Goal: Information Seeking & Learning: Learn about a topic

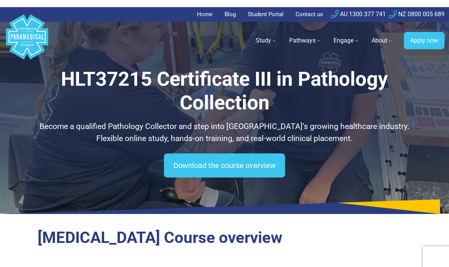
scroll to position [1, 0]
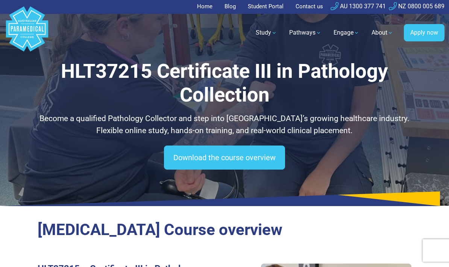
click at [211, 162] on link "Download the course overview" at bounding box center [224, 157] width 121 height 24
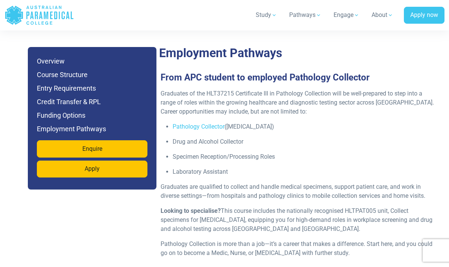
scroll to position [2438, 0]
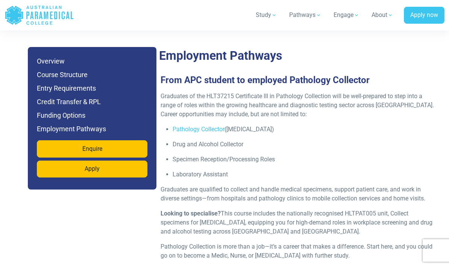
click at [347, 92] on p "Graduates of the HLT37215 Certificate III in Pathology Collection will be well-…" at bounding box center [298, 105] width 276 height 27
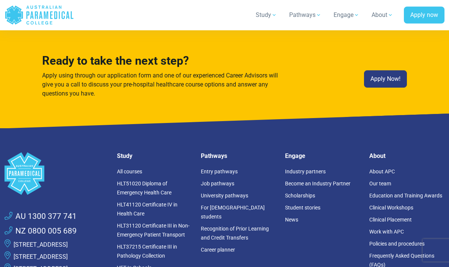
scroll to position [3798, 0]
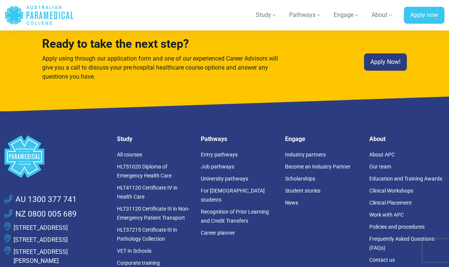
click at [162, 227] on link "HLT37215 Certificate III in Pathology Collection" at bounding box center [147, 234] width 60 height 15
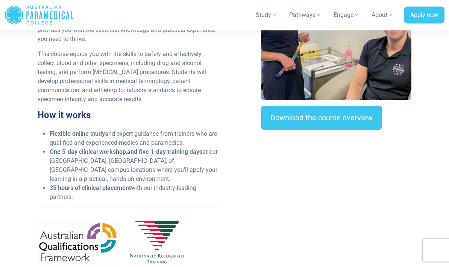
scroll to position [300, 0]
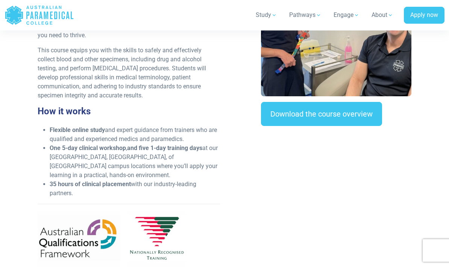
click at [296, 108] on link "Download the course overview" at bounding box center [321, 114] width 121 height 24
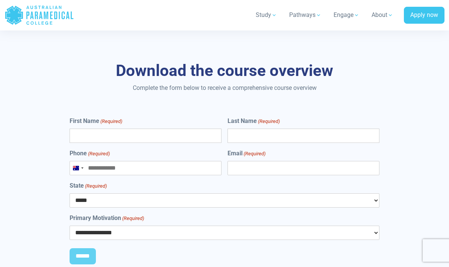
scroll to position [2968, 0]
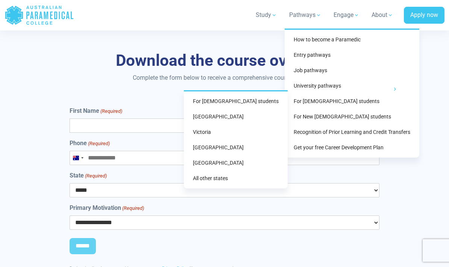
click at [263, 134] on link "Victoria" at bounding box center [236, 132] width 98 height 14
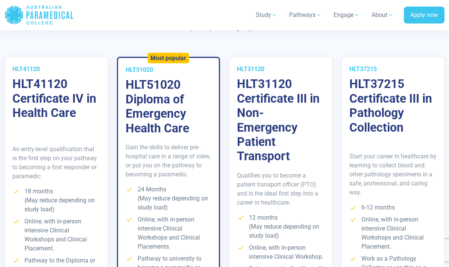
scroll to position [1400, 0]
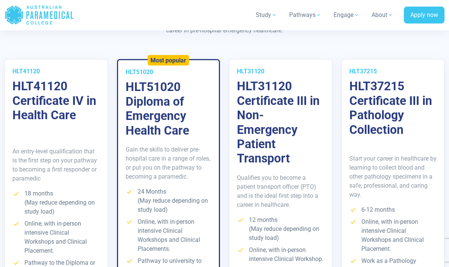
click at [385, 206] on li "6-12 months" at bounding box center [393, 210] width 88 height 9
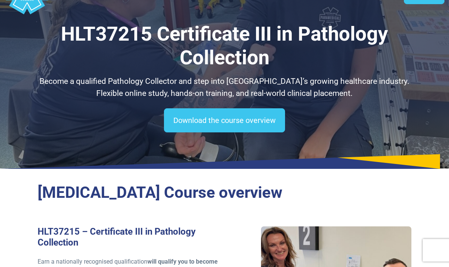
scroll to position [80, 0]
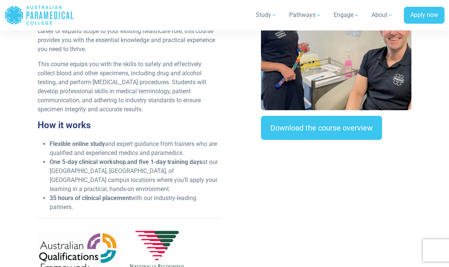
click at [331, 132] on link "Download the course overview" at bounding box center [321, 128] width 121 height 24
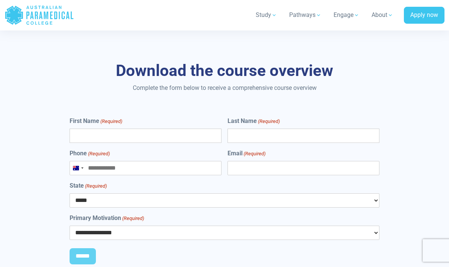
scroll to position [2968, 0]
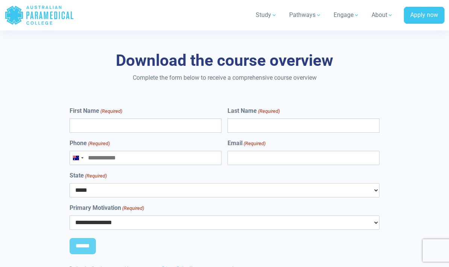
click at [191, 118] on input "First Name (Required)" at bounding box center [146, 125] width 152 height 14
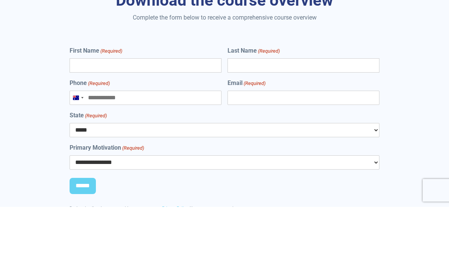
type input "**********"
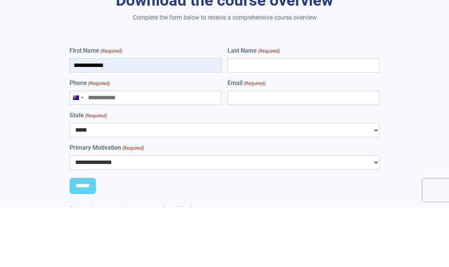
type input "******"
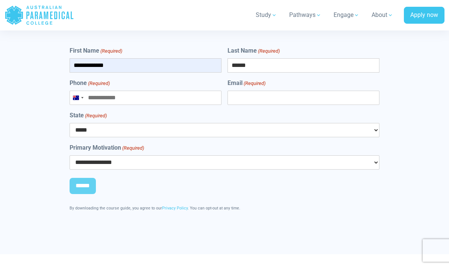
type input "**********"
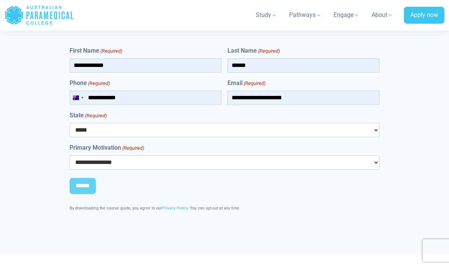
click at [261, 91] on input "**********" at bounding box center [303, 98] width 152 height 14
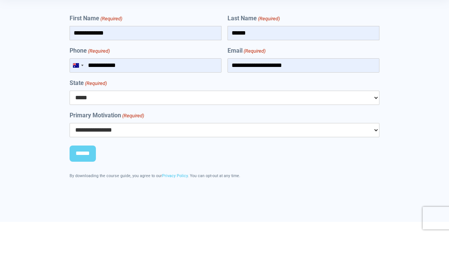
click at [305, 91] on input "**********" at bounding box center [303, 98] width 152 height 14
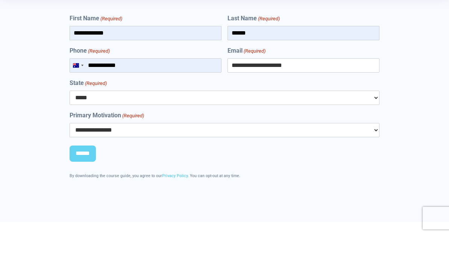
type input "**********"
click at [285, 123] on select "***** *** *** *** ** ** *** ** ***" at bounding box center [225, 130] width 310 height 14
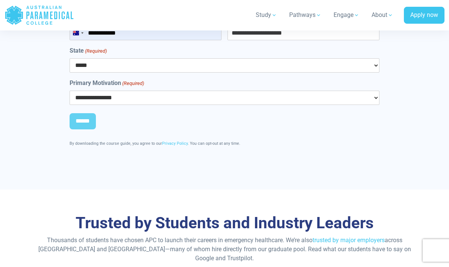
select select "***"
click at [237, 91] on select "**********" at bounding box center [225, 98] width 310 height 14
select select "**********"
click at [95, 113] on input "******" at bounding box center [83, 121] width 26 height 17
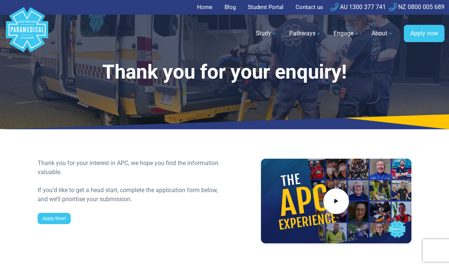
click at [65, 221] on link "Apply Now!" at bounding box center [54, 218] width 33 height 11
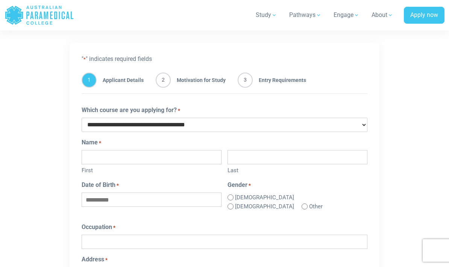
scroll to position [410, 0]
click at [249, 83] on span "3" at bounding box center [245, 80] width 15 height 15
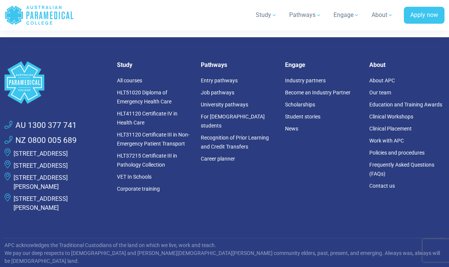
scroll to position [567, 0]
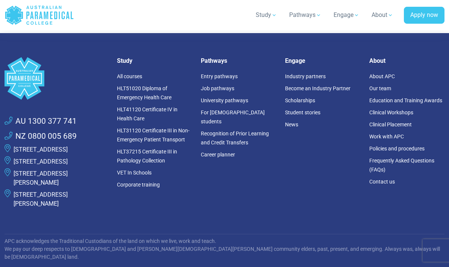
click at [389, 167] on li "Frequently Asked Questions (FAQs)" at bounding box center [406, 164] width 75 height 21
click at [375, 162] on link "Frequently Asked Questions (FAQs)" at bounding box center [401, 164] width 65 height 15
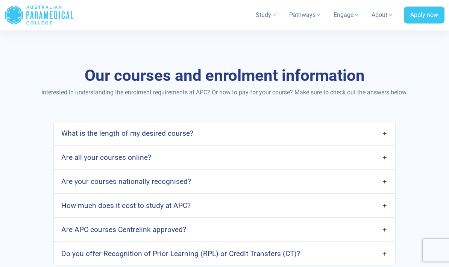
scroll to position [582, 0]
click at [257, 166] on link "Are all your courses online?" at bounding box center [224, 157] width 341 height 18
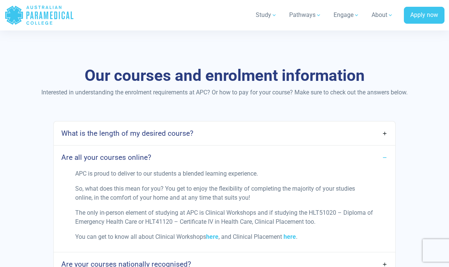
click at [266, 166] on link "Are all your courses online?" at bounding box center [224, 157] width 341 height 18
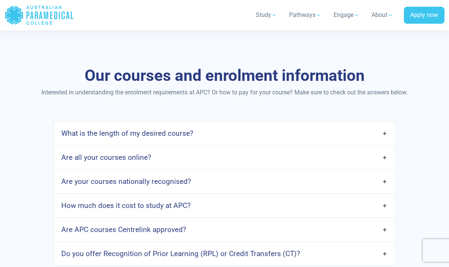
click at [260, 166] on link "Are all your courses online?" at bounding box center [224, 157] width 341 height 18
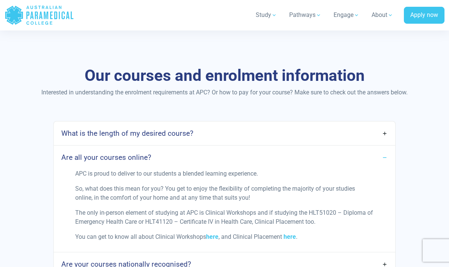
click at [307, 161] on link "Are all your courses online?" at bounding box center [224, 157] width 341 height 18
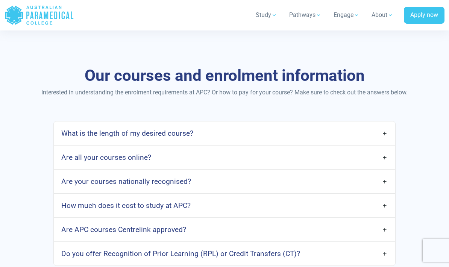
click at [266, 189] on link "Are your courses nationally recognised?" at bounding box center [224, 182] width 341 height 18
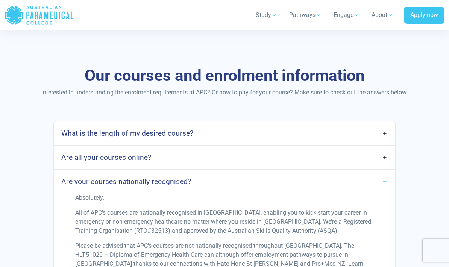
click at [330, 184] on link "Are your courses nationally recognised?" at bounding box center [224, 182] width 341 height 18
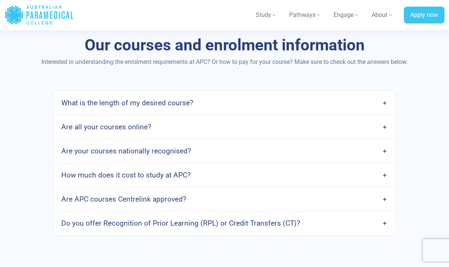
scroll to position [612, 0]
click at [306, 183] on link "How much does it cost to study at APC?" at bounding box center [224, 175] width 341 height 18
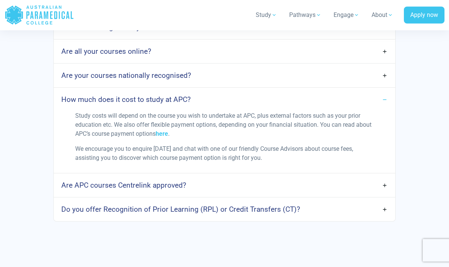
scroll to position [688, 0]
click at [245, 194] on link "Are APC courses Centrelink approved?" at bounding box center [224, 185] width 341 height 18
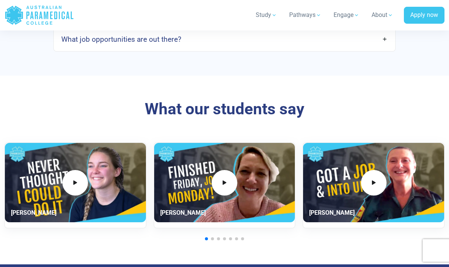
scroll to position [1343, 0]
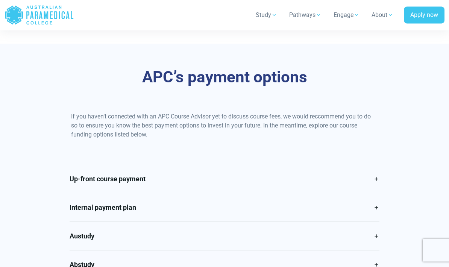
scroll to position [248, 0]
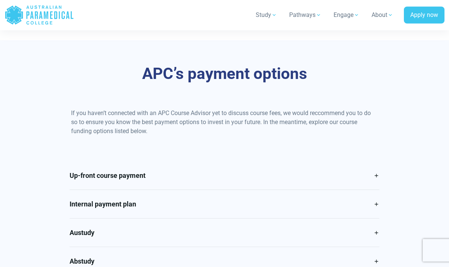
click at [192, 180] on link "Up-front course payment" at bounding box center [225, 176] width 310 height 28
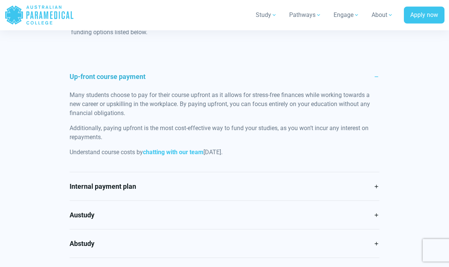
scroll to position [349, 0]
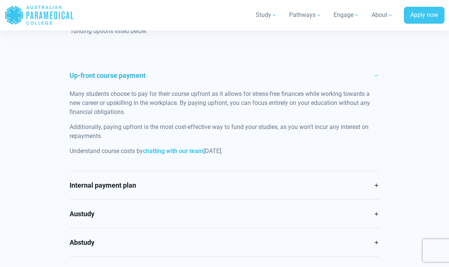
click at [312, 180] on link "Internal payment plan" at bounding box center [225, 185] width 310 height 28
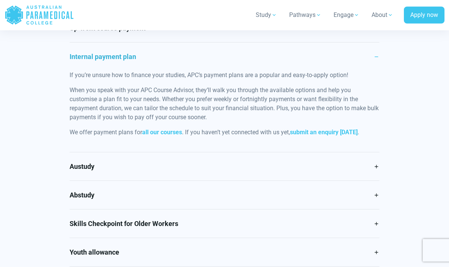
scroll to position [398, 0]
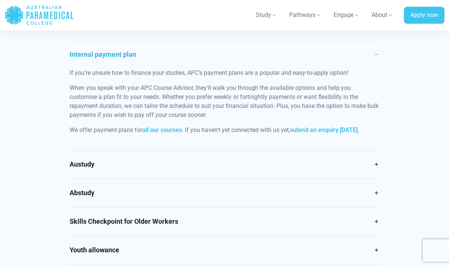
click at [209, 153] on link "Austudy" at bounding box center [225, 164] width 310 height 28
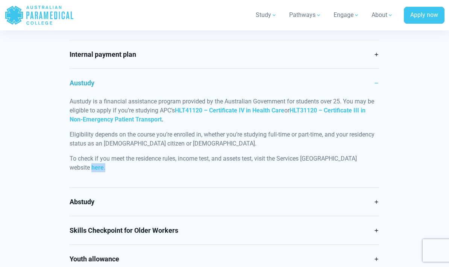
click at [392, 171] on div "Up-front course payment Many students choose to pay for their course upfront as…" at bounding box center [224, 169] width 383 height 314
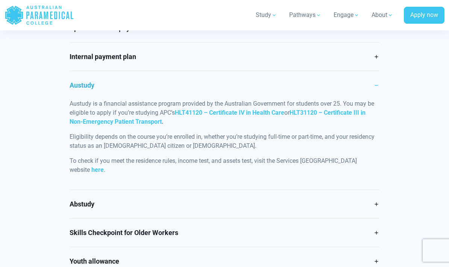
click at [217, 190] on link "Abstudy" at bounding box center [225, 204] width 310 height 28
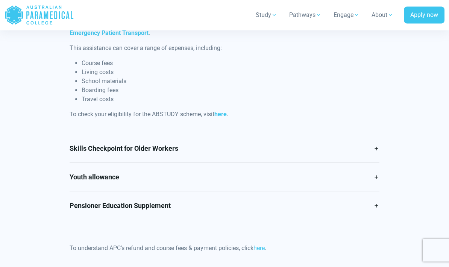
scroll to position [513, 0]
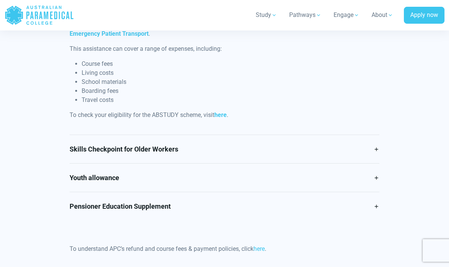
click at [263, 153] on link "Skills Checkpoint for Older Workers" at bounding box center [225, 149] width 310 height 28
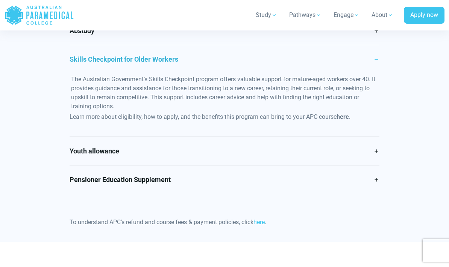
scroll to position [479, 0]
click at [244, 153] on link "Youth allowance" at bounding box center [225, 151] width 310 height 28
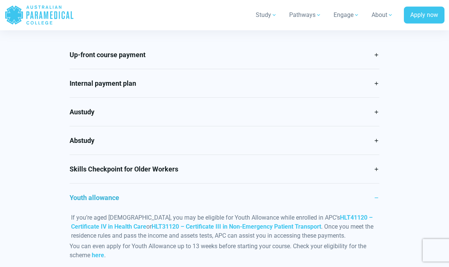
scroll to position [349, 0]
